Goal: Transaction & Acquisition: Purchase product/service

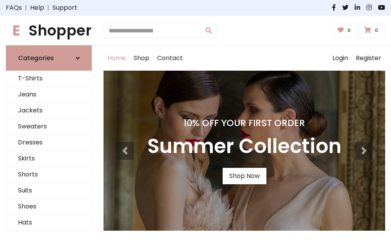
click at [196, 126] on h4 "10% Off Your First Order" at bounding box center [244, 123] width 194 height 11
click at [244, 176] on link "Shop Now" at bounding box center [245, 176] width 44 height 16
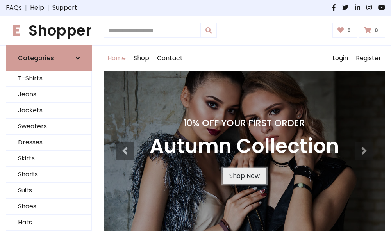
click at [244, 176] on link "Shop Now" at bounding box center [245, 176] width 44 height 16
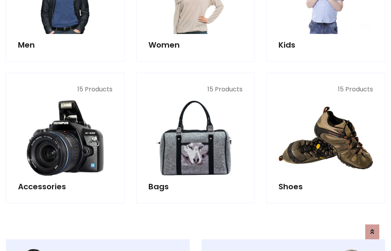
scroll to position [780, 0]
